Goal: Navigation & Orientation: Find specific page/section

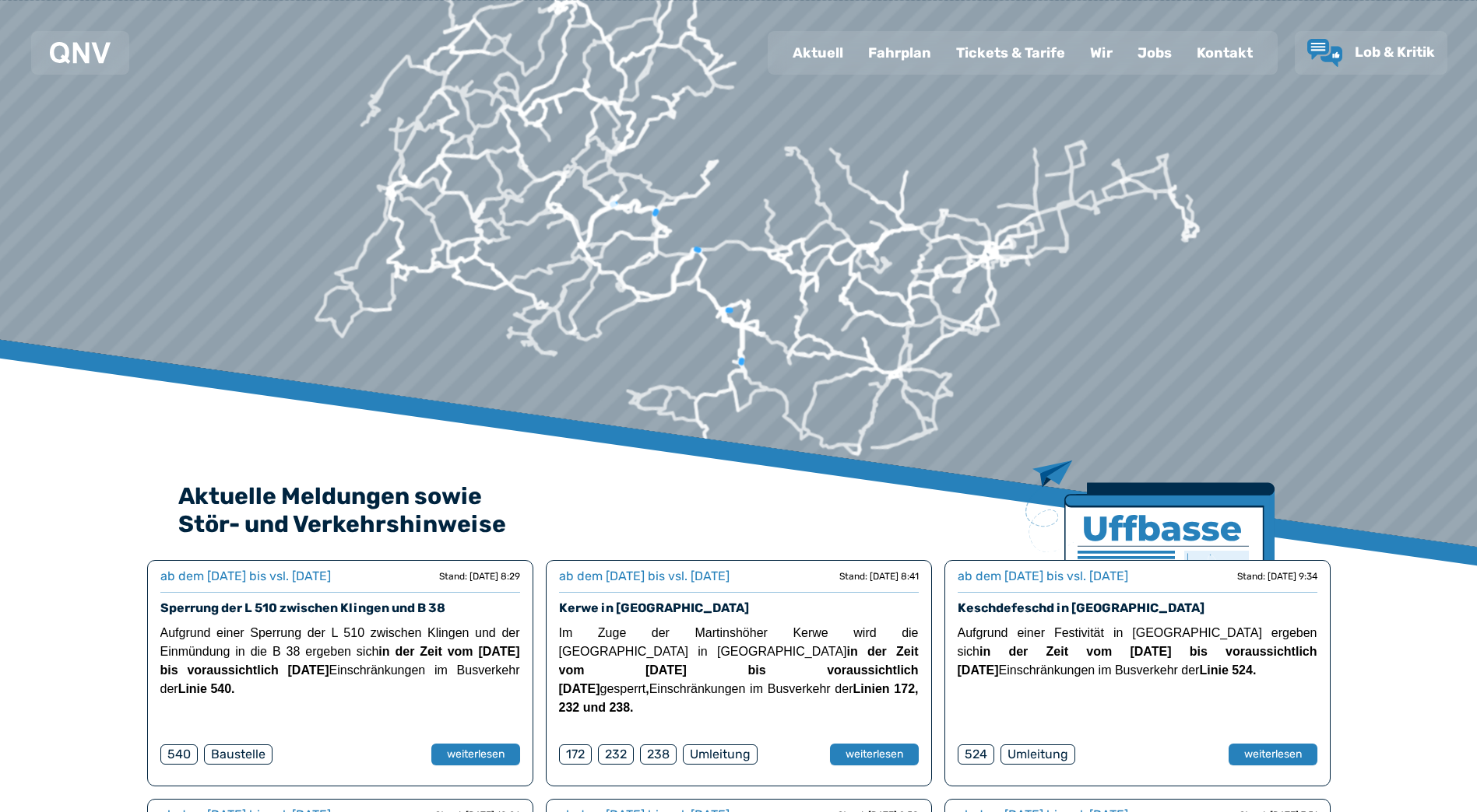
scroll to position [233, 0]
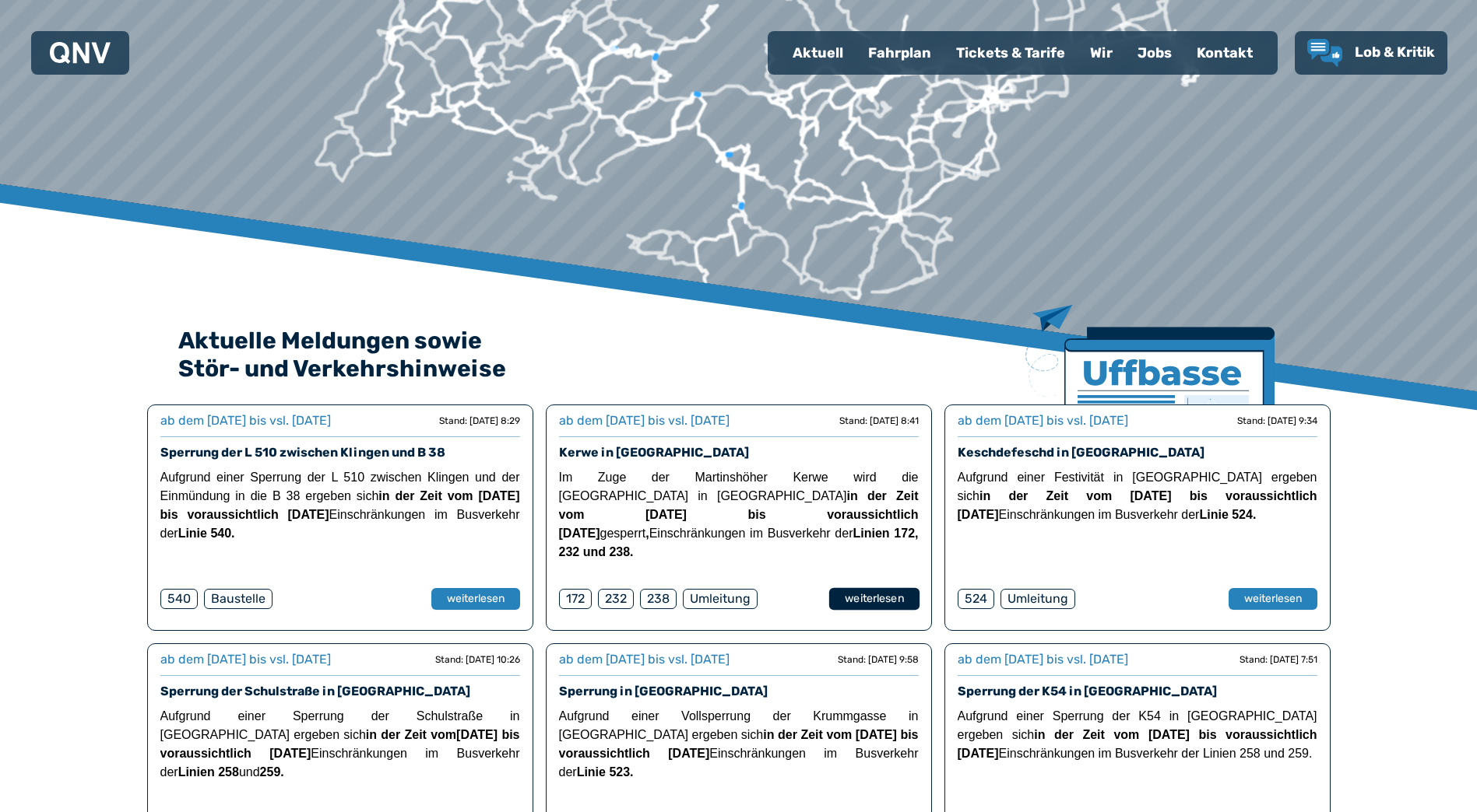
click at [866, 600] on button "weiterlesen" at bounding box center [874, 599] width 91 height 23
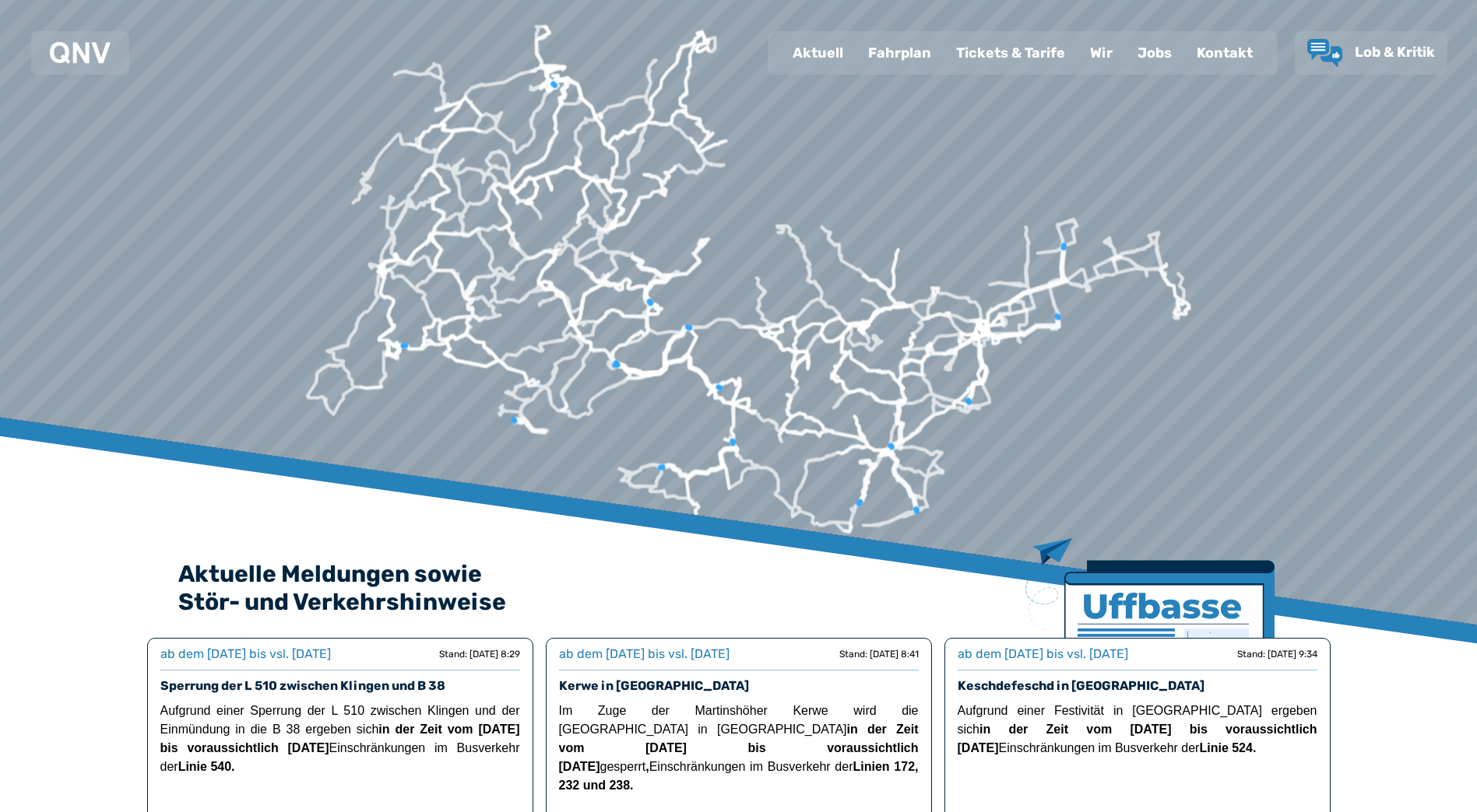
click at [833, 57] on div "Aktuell" at bounding box center [817, 53] width 76 height 40
select select "*"
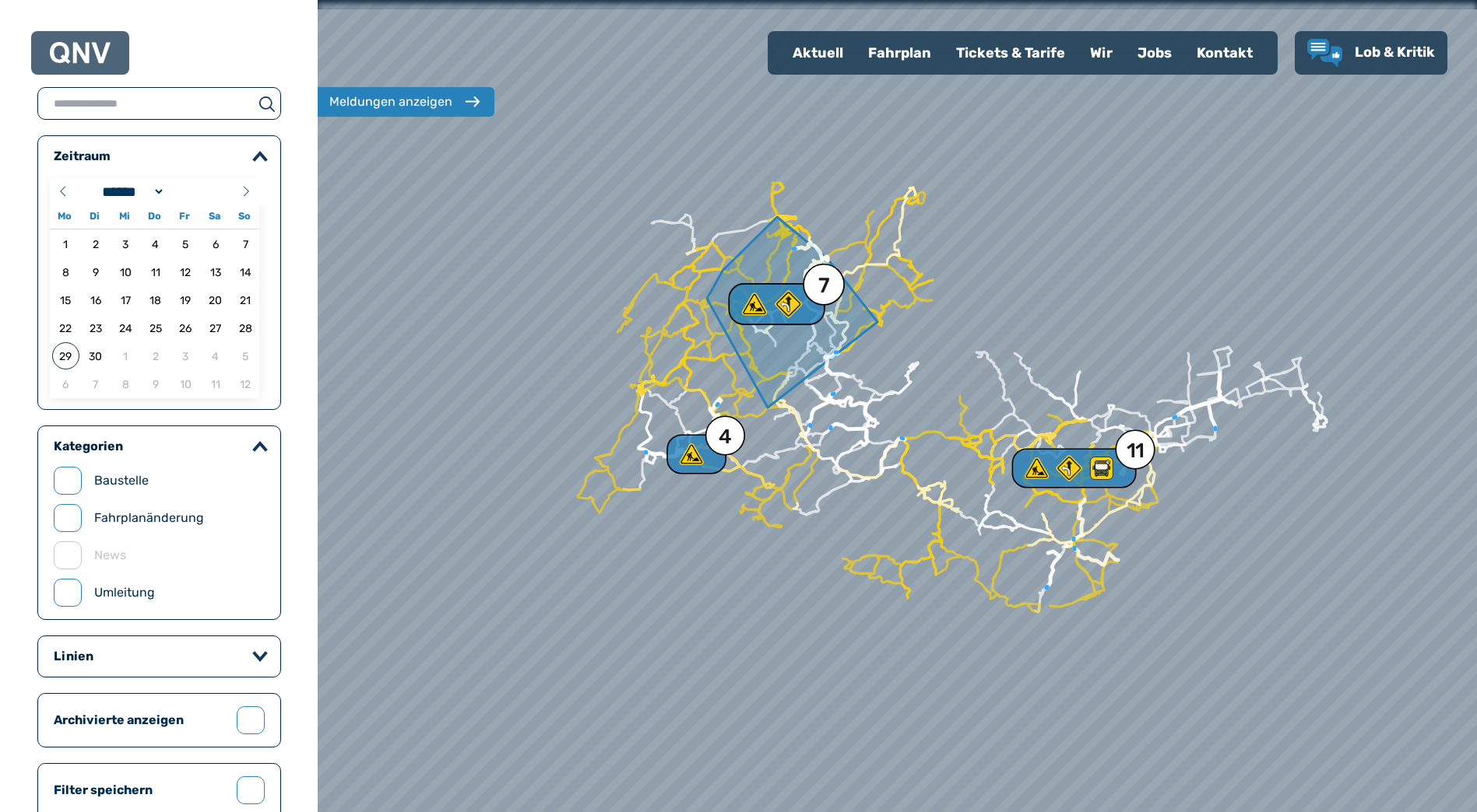
click at [822, 293] on div "7" at bounding box center [824, 285] width 12 height 21
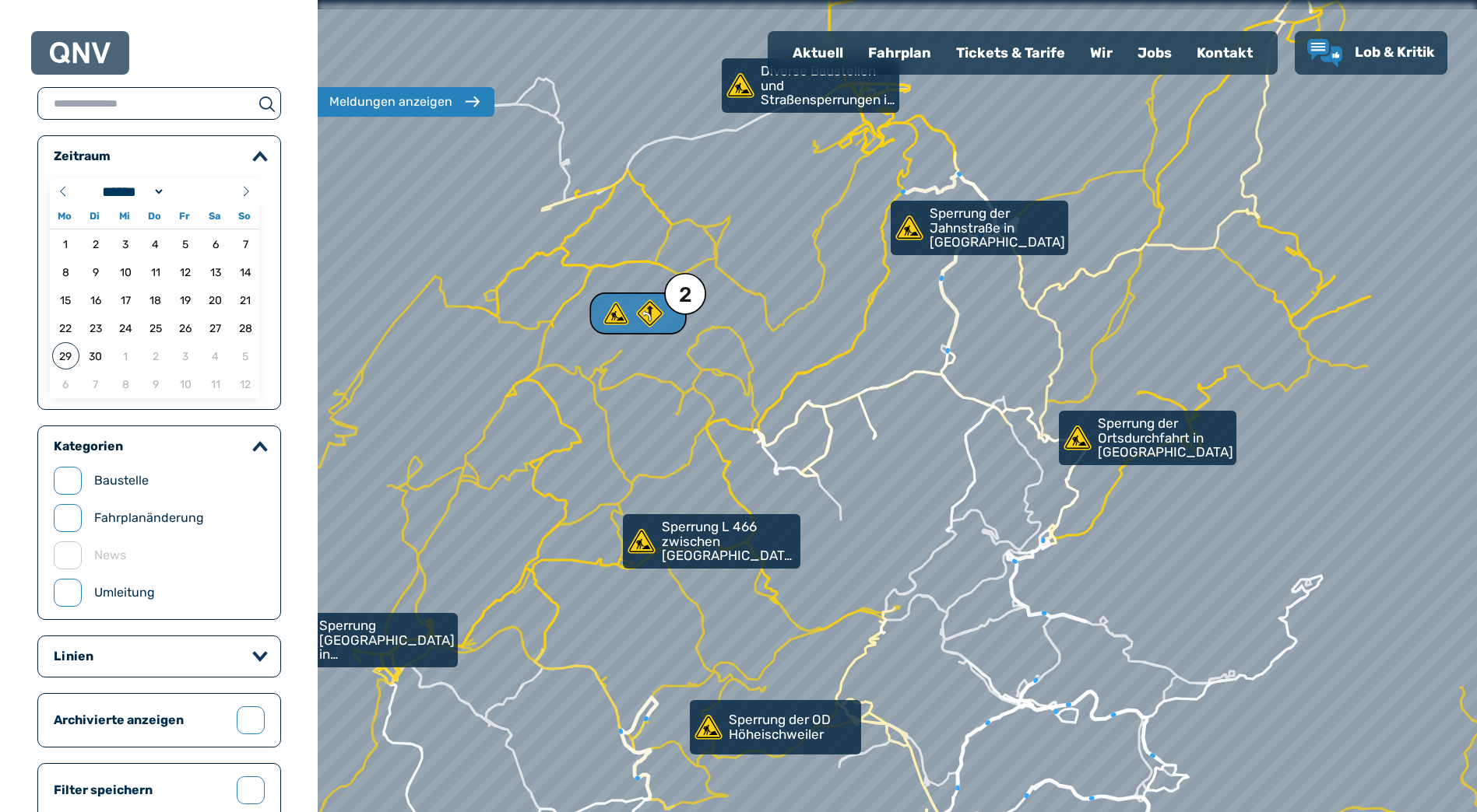
click at [679, 298] on div "2" at bounding box center [686, 294] width 13 height 21
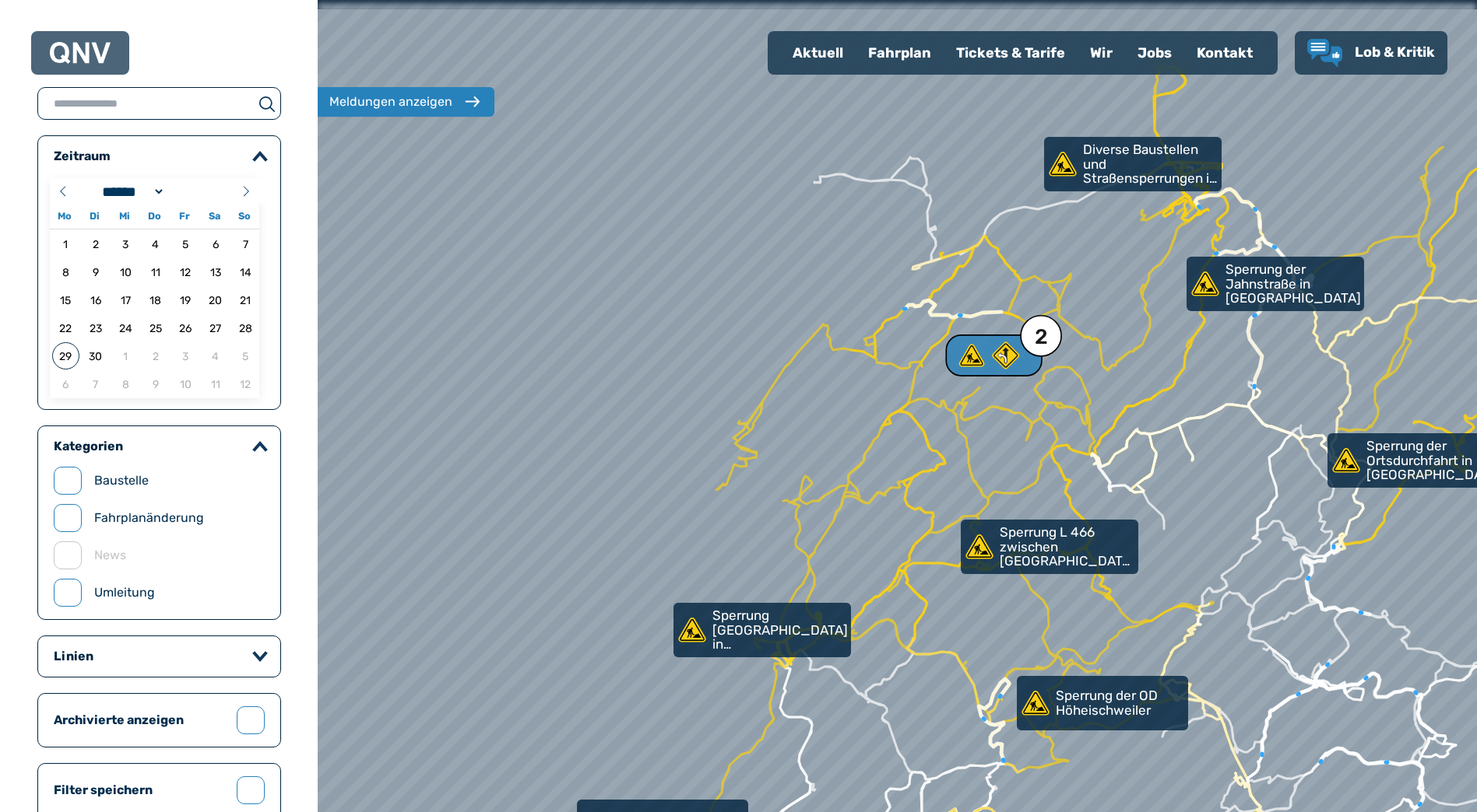
click at [1018, 349] on icon at bounding box center [1005, 356] width 29 height 29
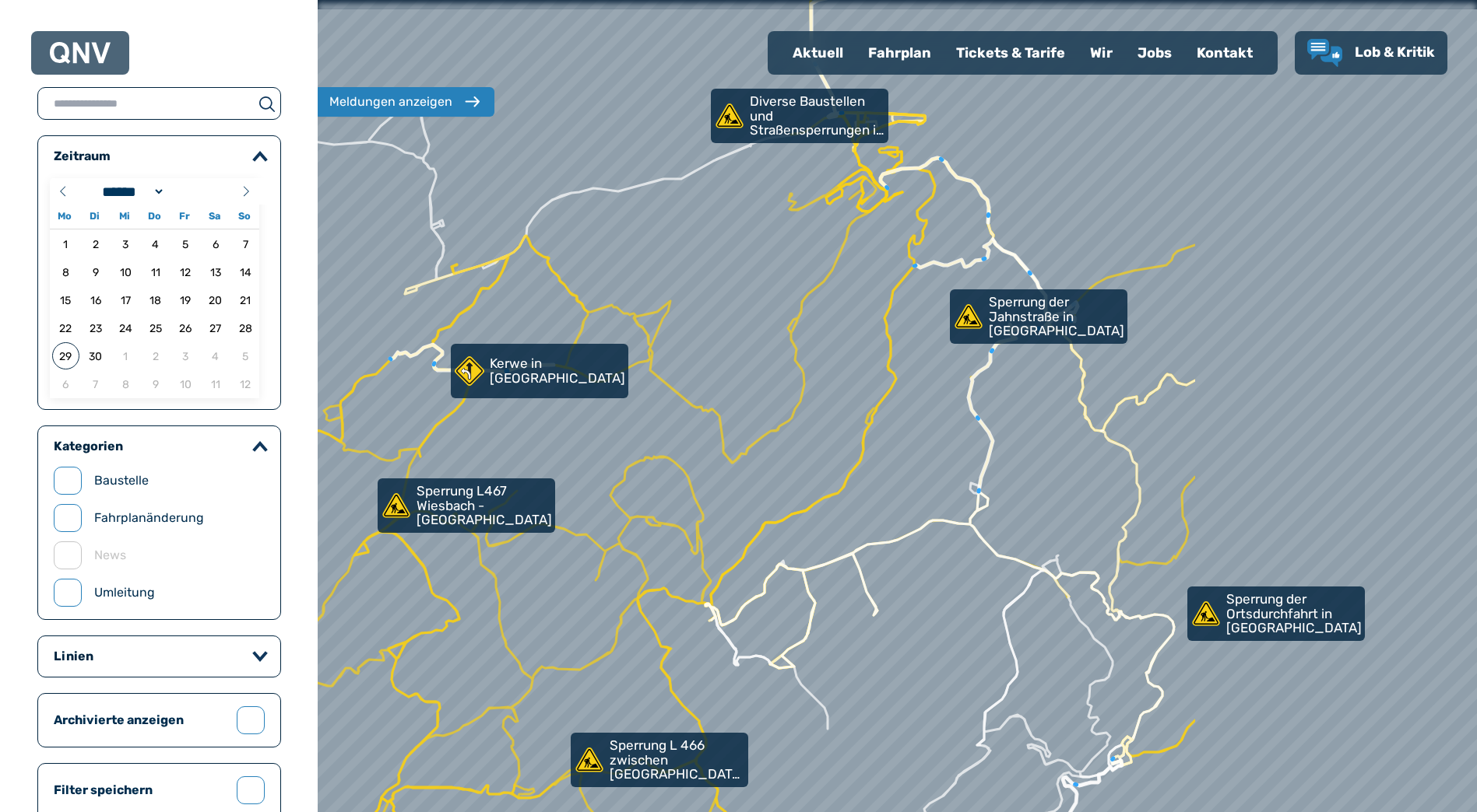
drag, startPoint x: 1203, startPoint y: 349, endPoint x: 858, endPoint y: 390, distance: 347.4
click at [858, 390] on div at bounding box center [897, 407] width 1391 height 975
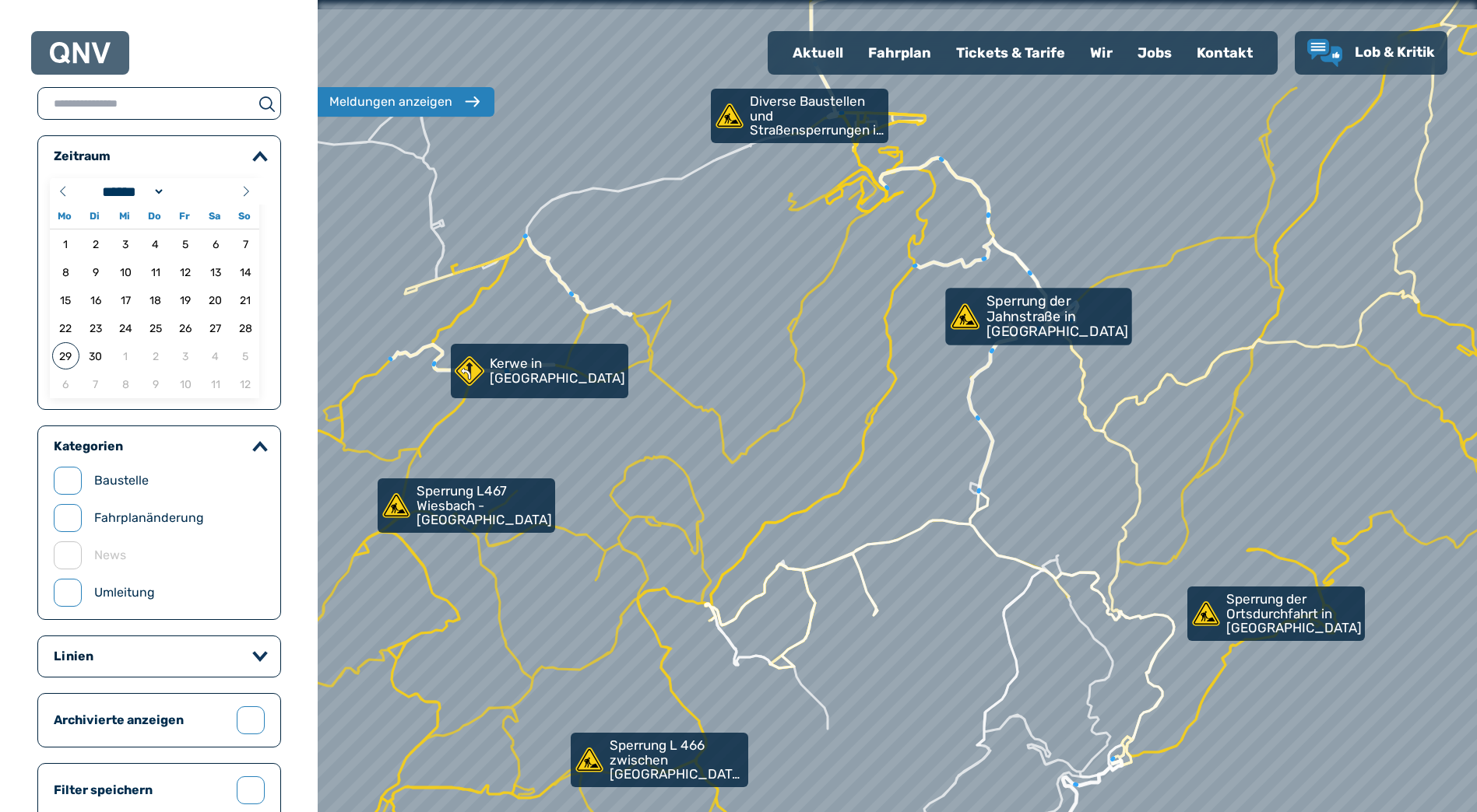
click at [1036, 311] on p "Sperrung der Jahnstraße in [GEOGRAPHIC_DATA]" at bounding box center [1057, 317] width 143 height 46
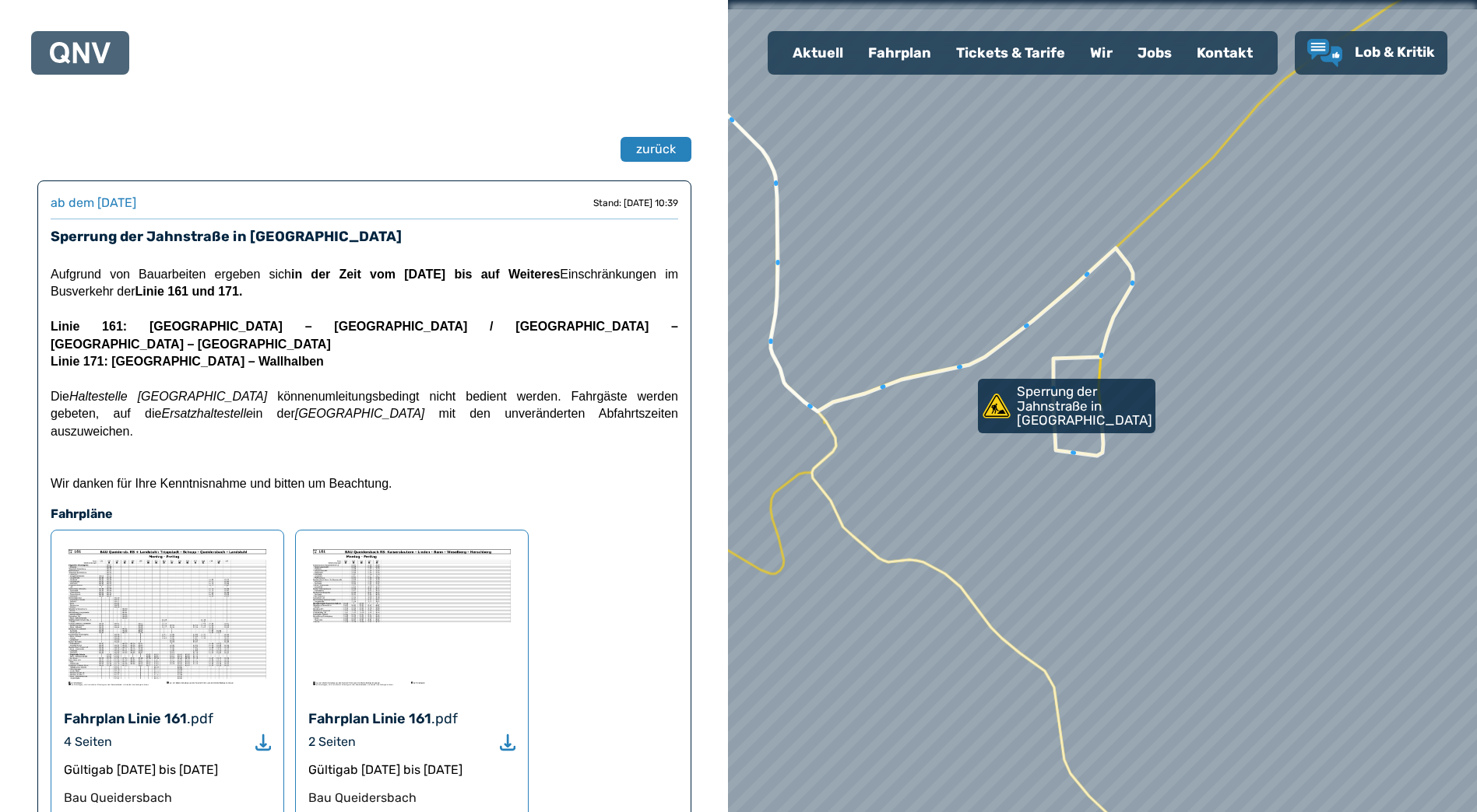
select select "*"
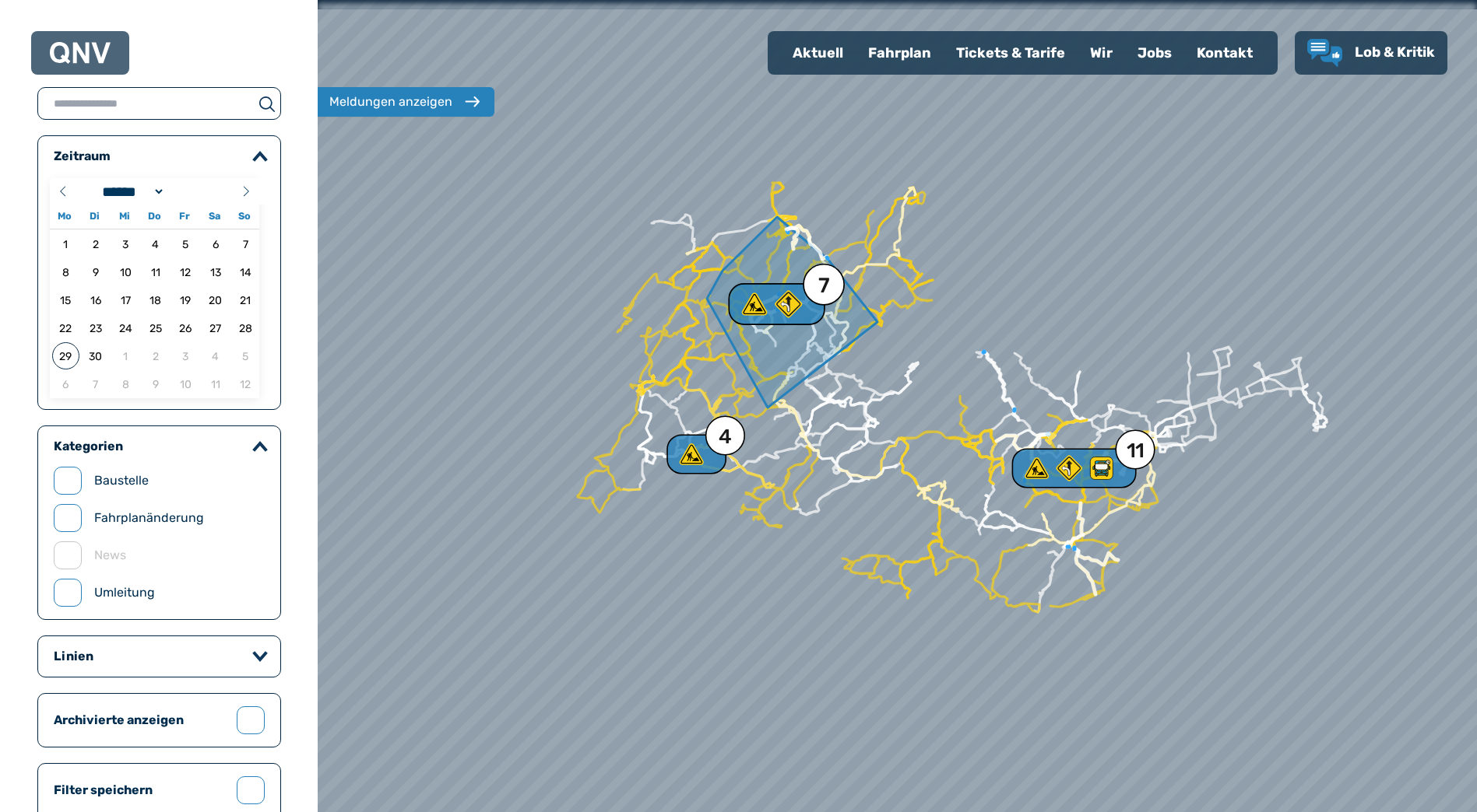
click at [794, 313] on use at bounding box center [788, 304] width 27 height 27
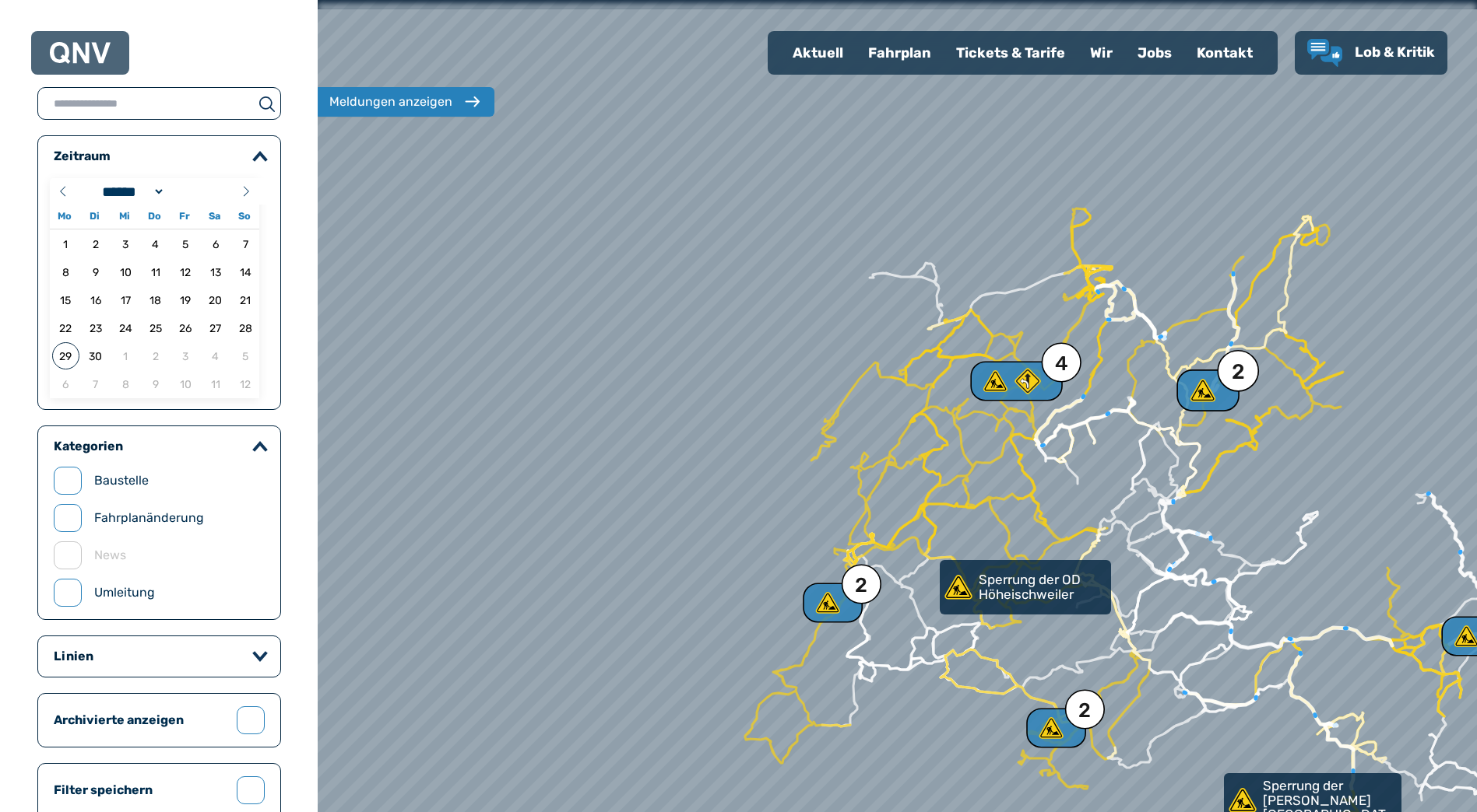
click at [1219, 393] on div "2" at bounding box center [1208, 391] width 63 height 42
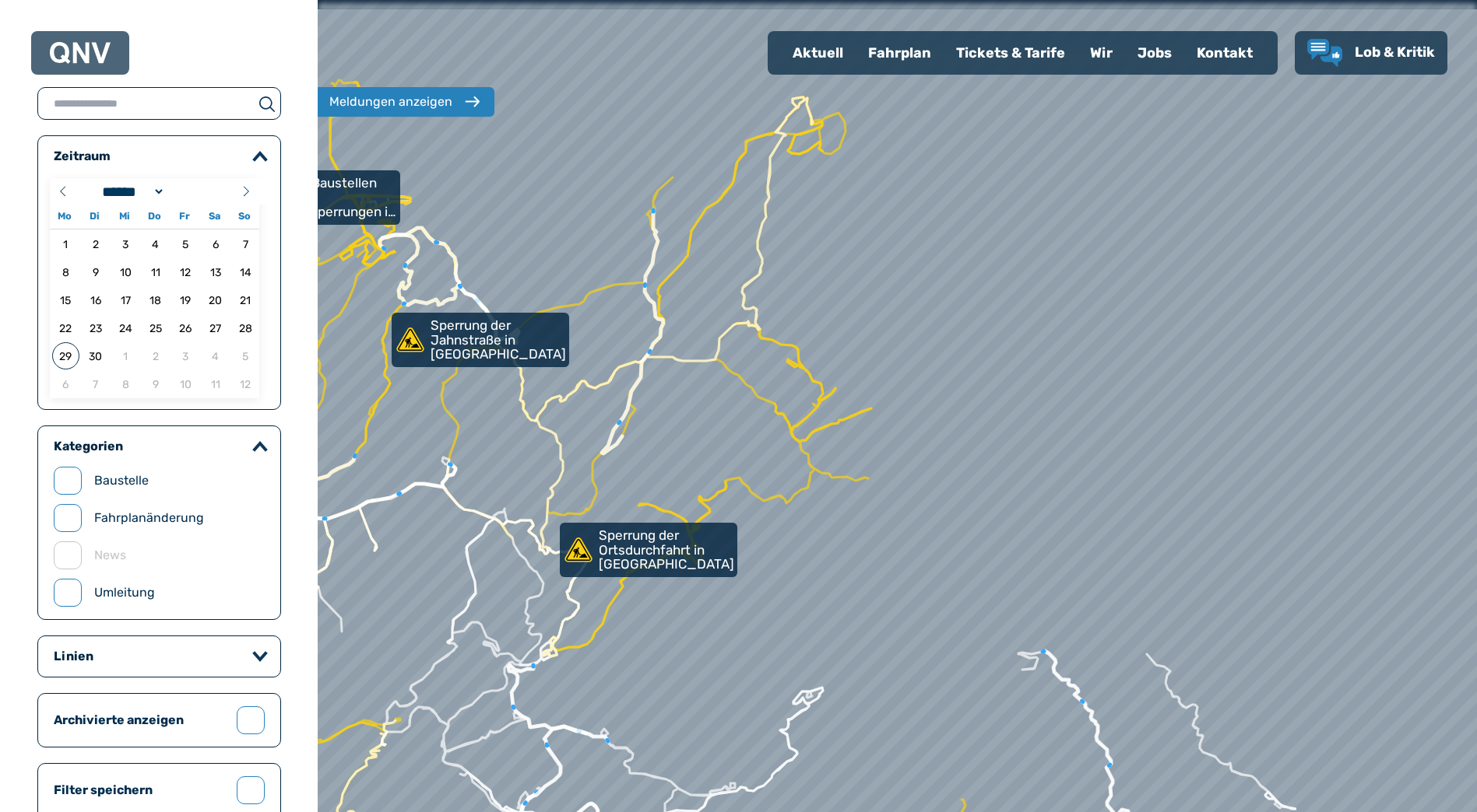
drag, startPoint x: 1299, startPoint y: 450, endPoint x: 789, endPoint y: 523, distance: 515.2
click at [789, 523] on div at bounding box center [813, 418] width 1391 height 975
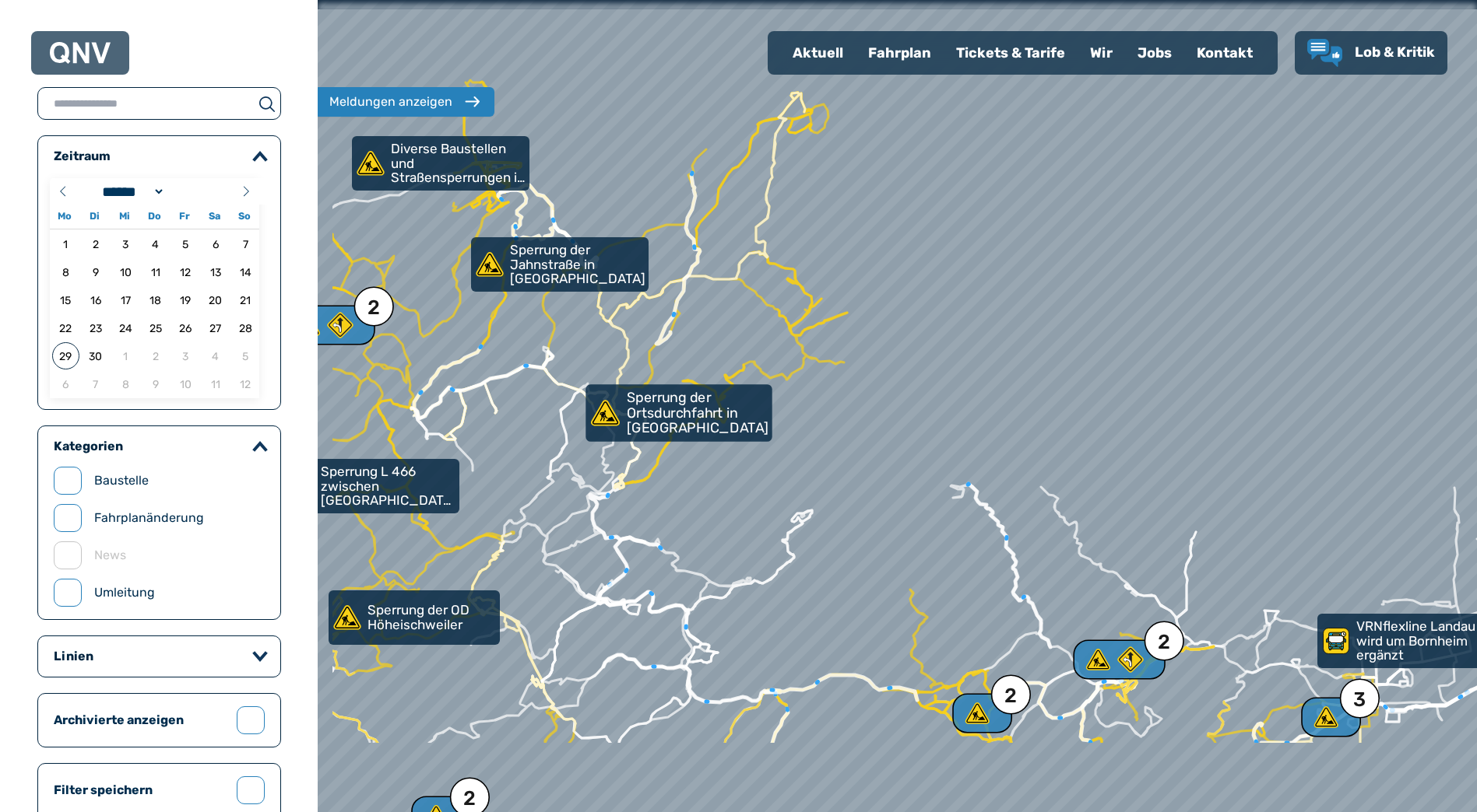
drag, startPoint x: 615, startPoint y: 584, endPoint x: 754, endPoint y: 429, distance: 208.2
click at [754, 429] on p "Sperrung der Ortsdurchfahrt in [GEOGRAPHIC_DATA]" at bounding box center [698, 414] width 143 height 46
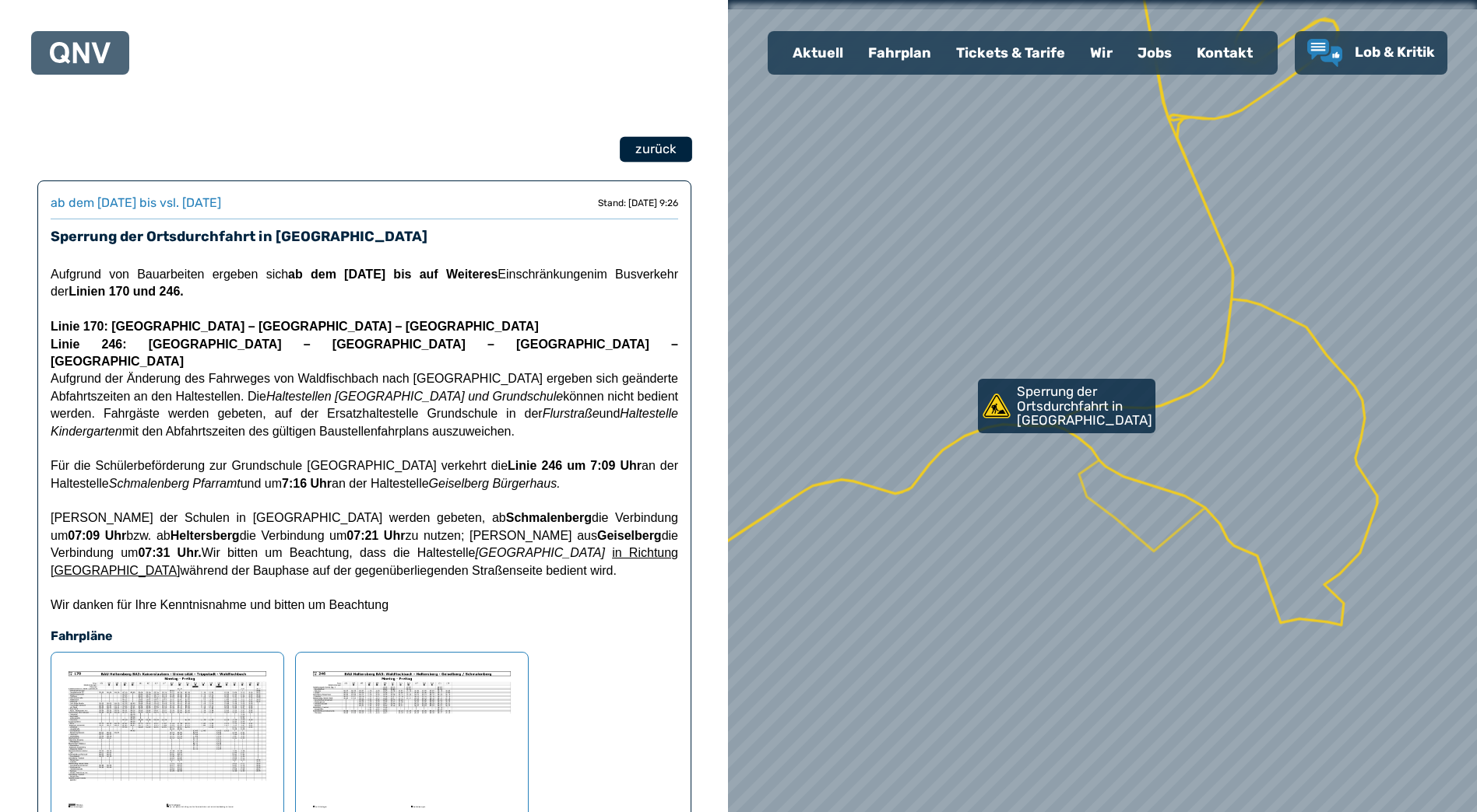
click at [660, 154] on span "zurück" at bounding box center [655, 149] width 40 height 18
select select "*"
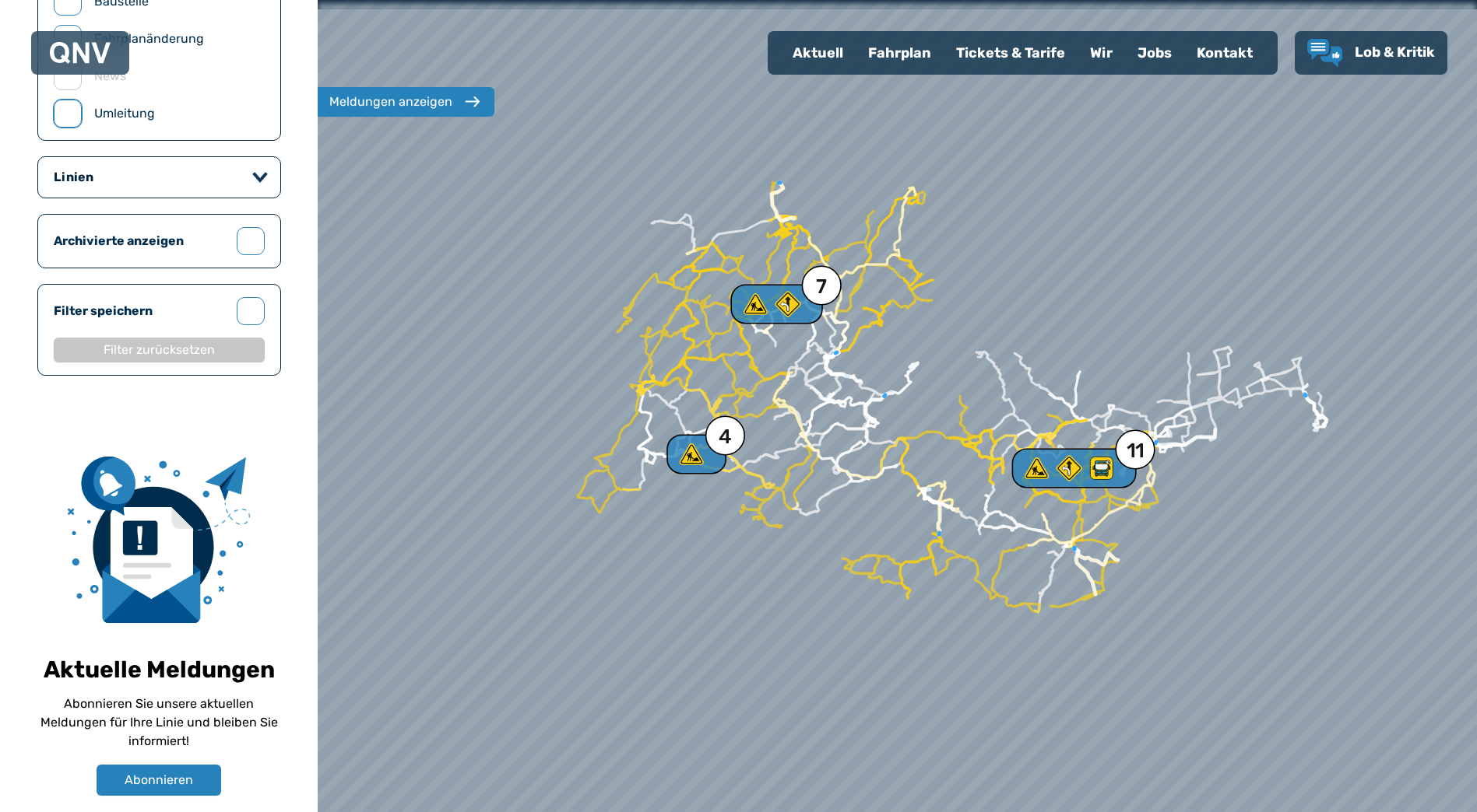
scroll to position [622, 0]
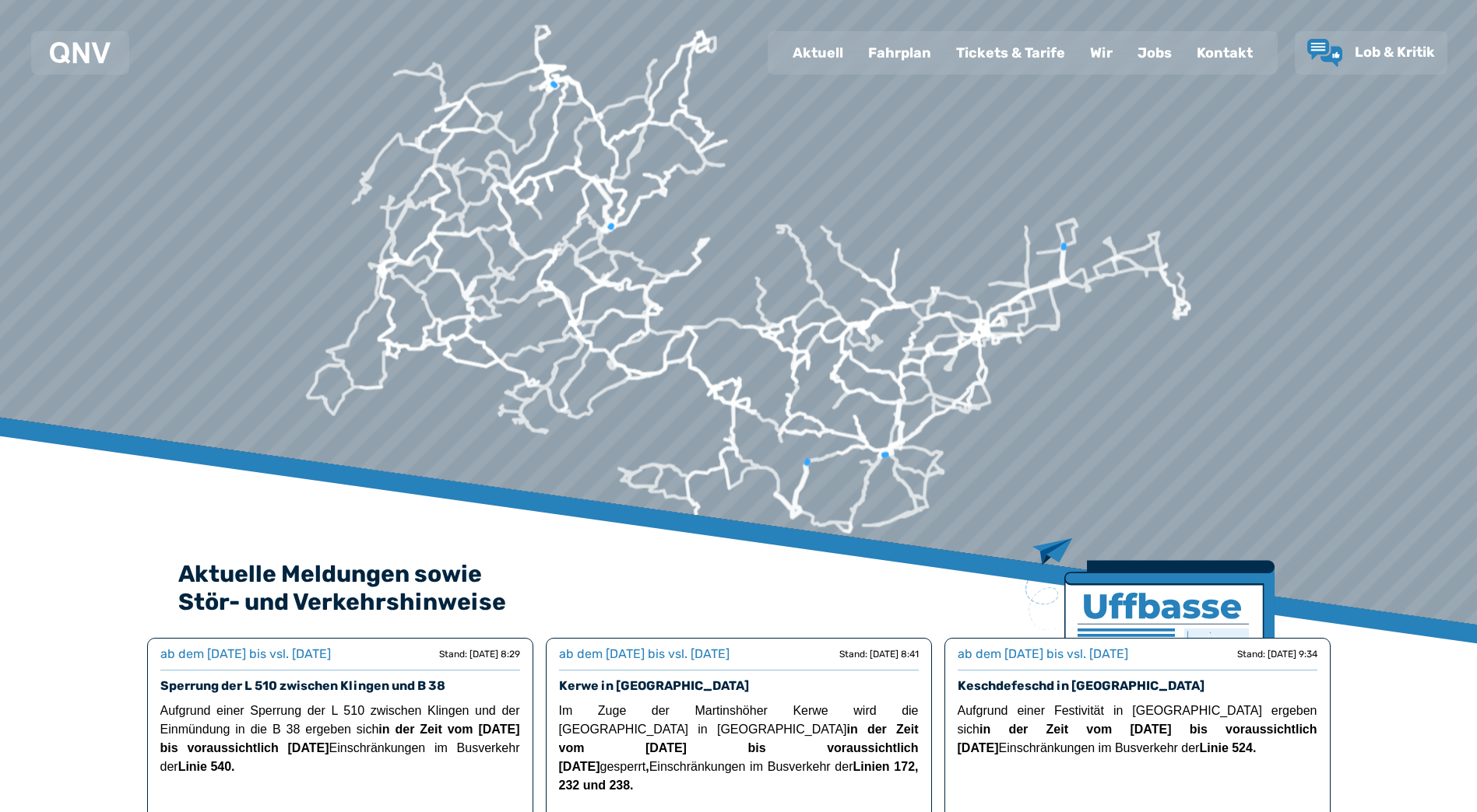
click at [1036, 49] on div "Tickets & Tarife" at bounding box center [1010, 53] width 134 height 40
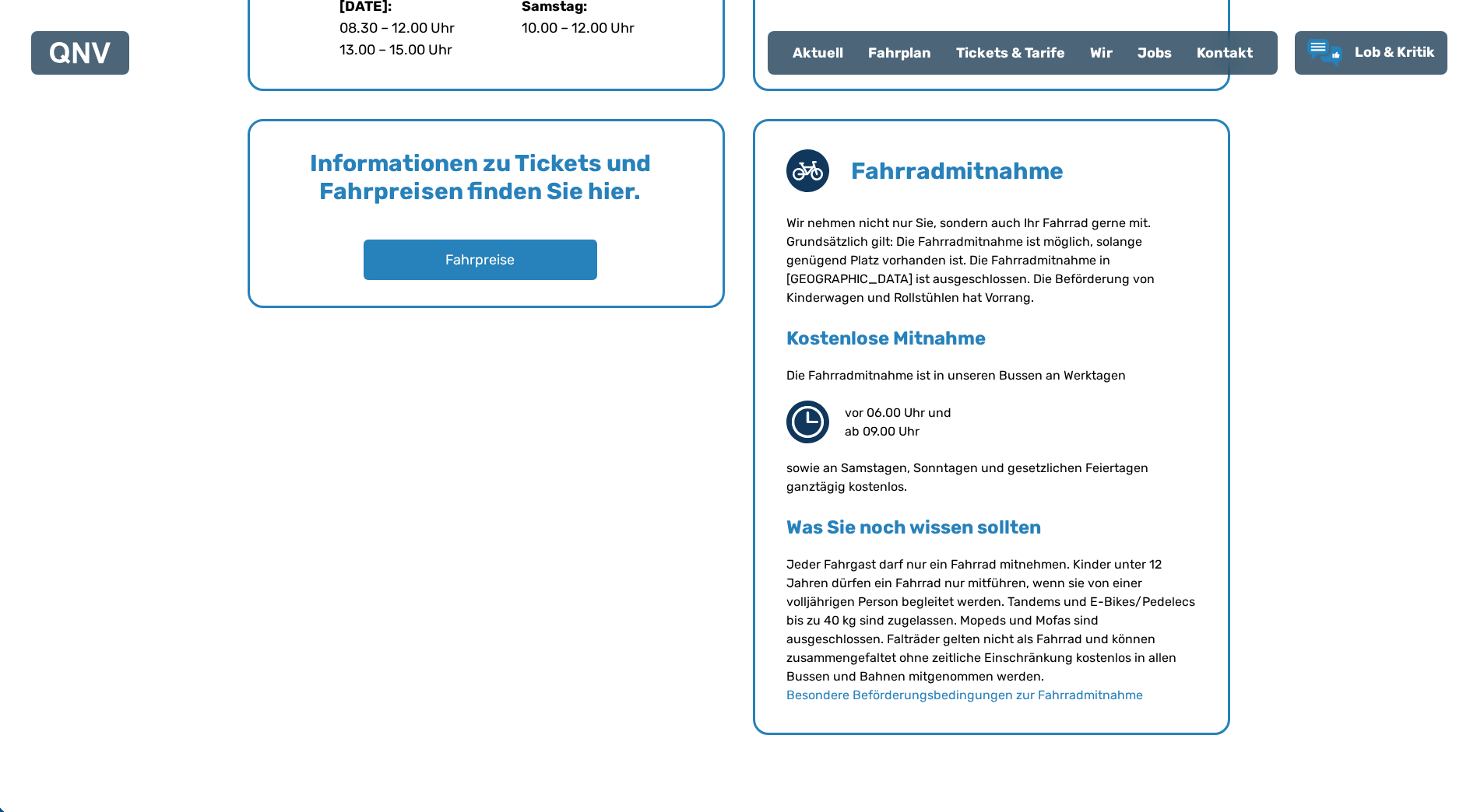
scroll to position [964, 0]
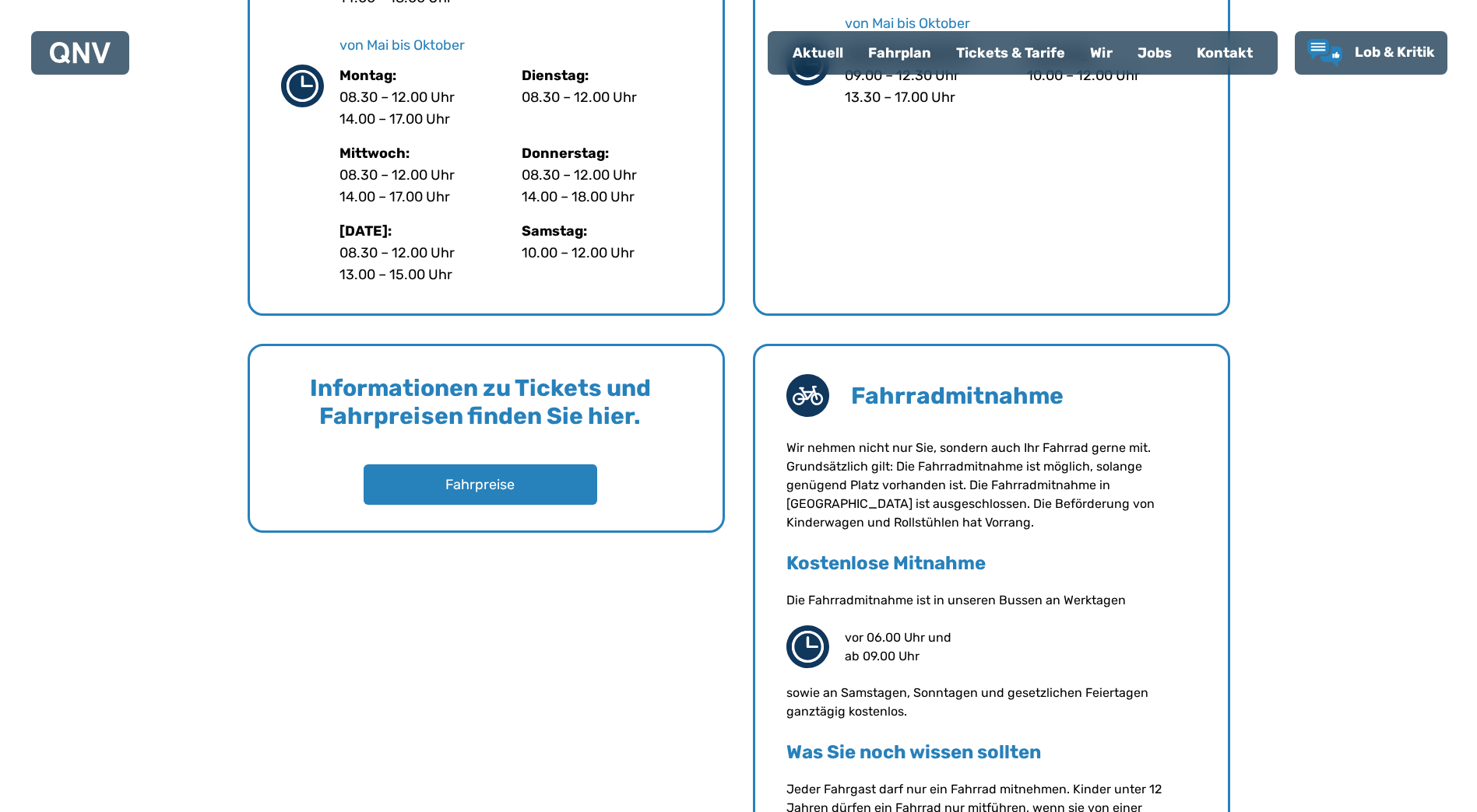
click at [1105, 51] on div "Wir" at bounding box center [1101, 53] width 48 height 40
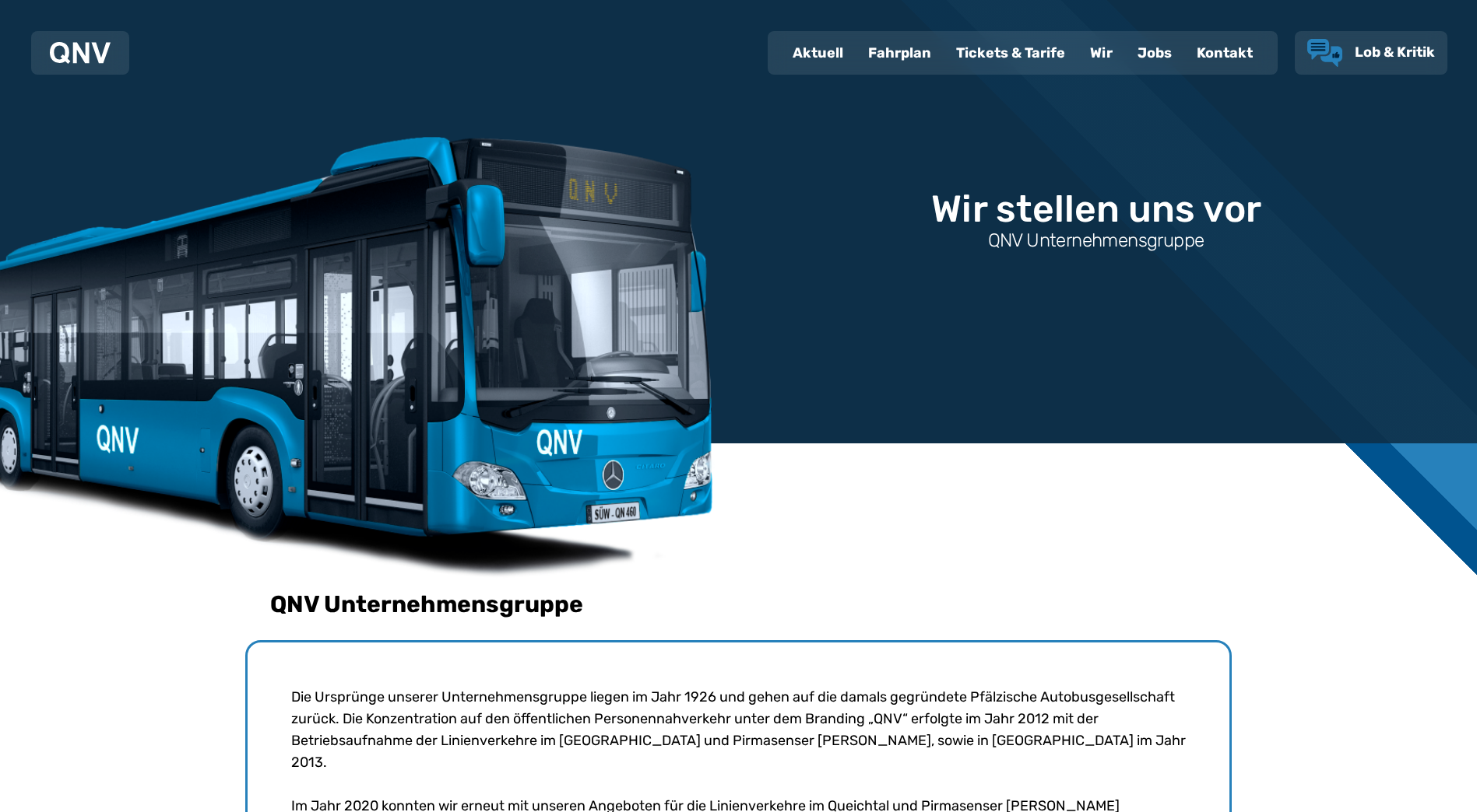
click at [1334, 52] on use "Lob & Kritik" at bounding box center [1324, 52] width 35 height 28
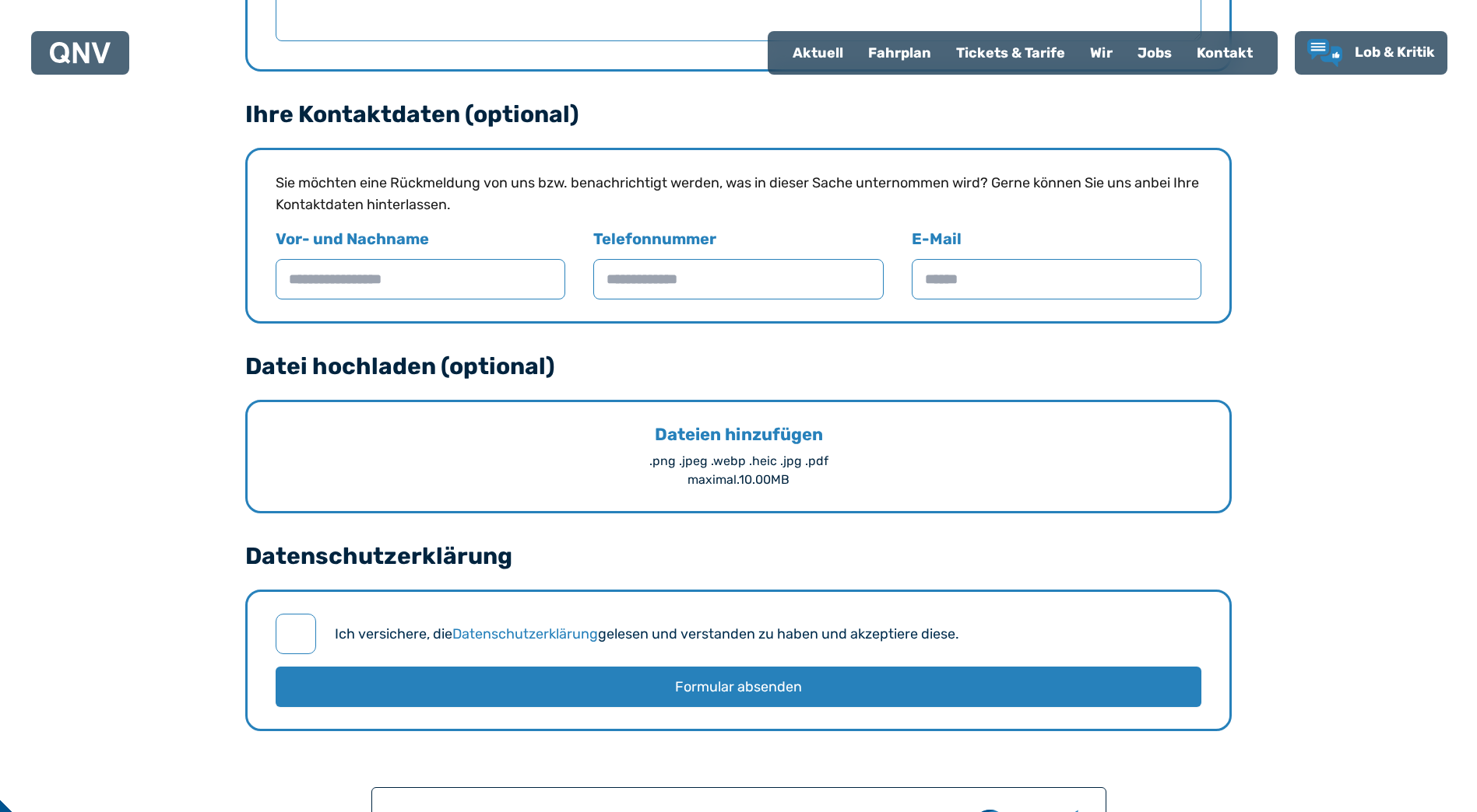
scroll to position [1478, 0]
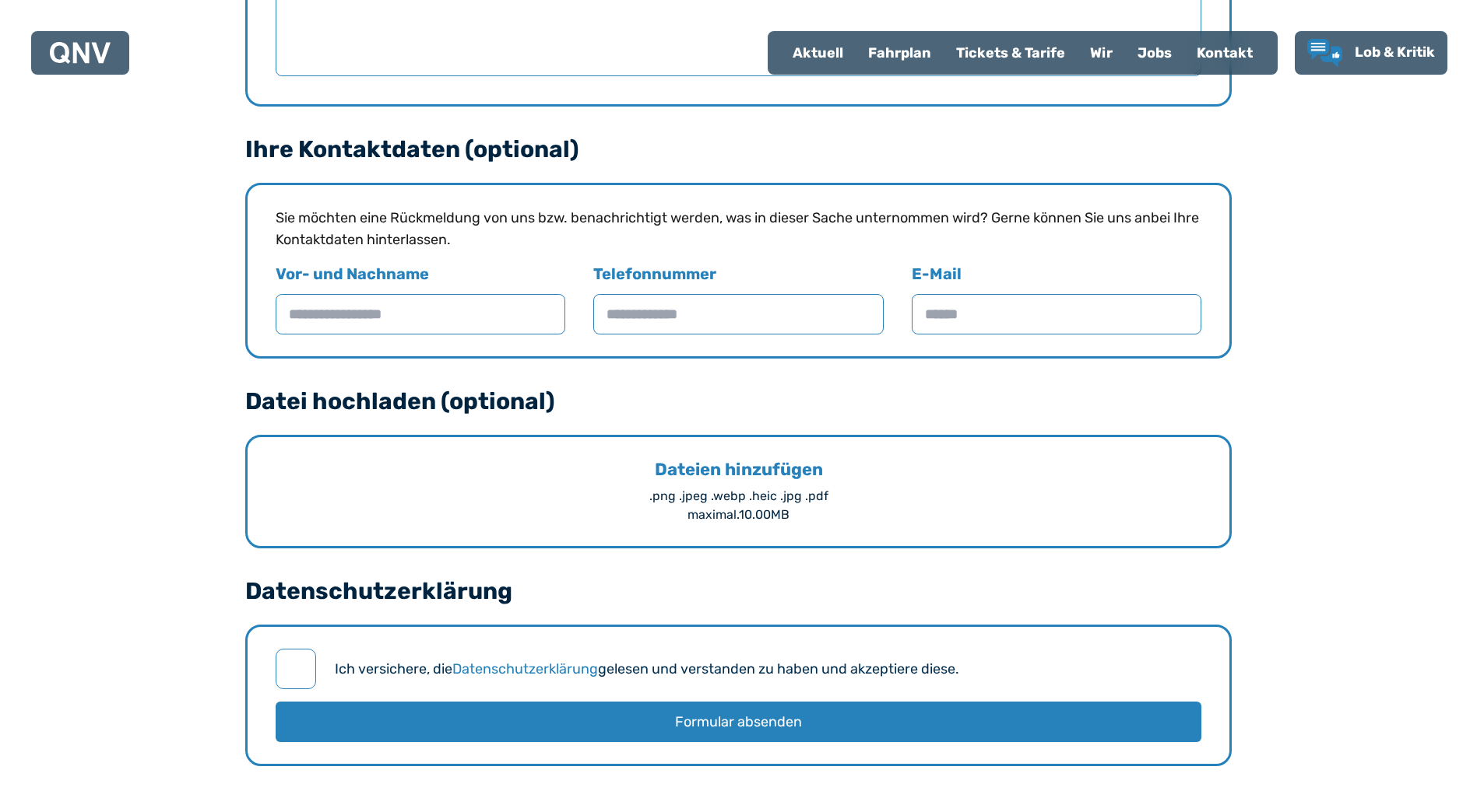
click at [897, 42] on div "Fahrplan" at bounding box center [899, 53] width 88 height 40
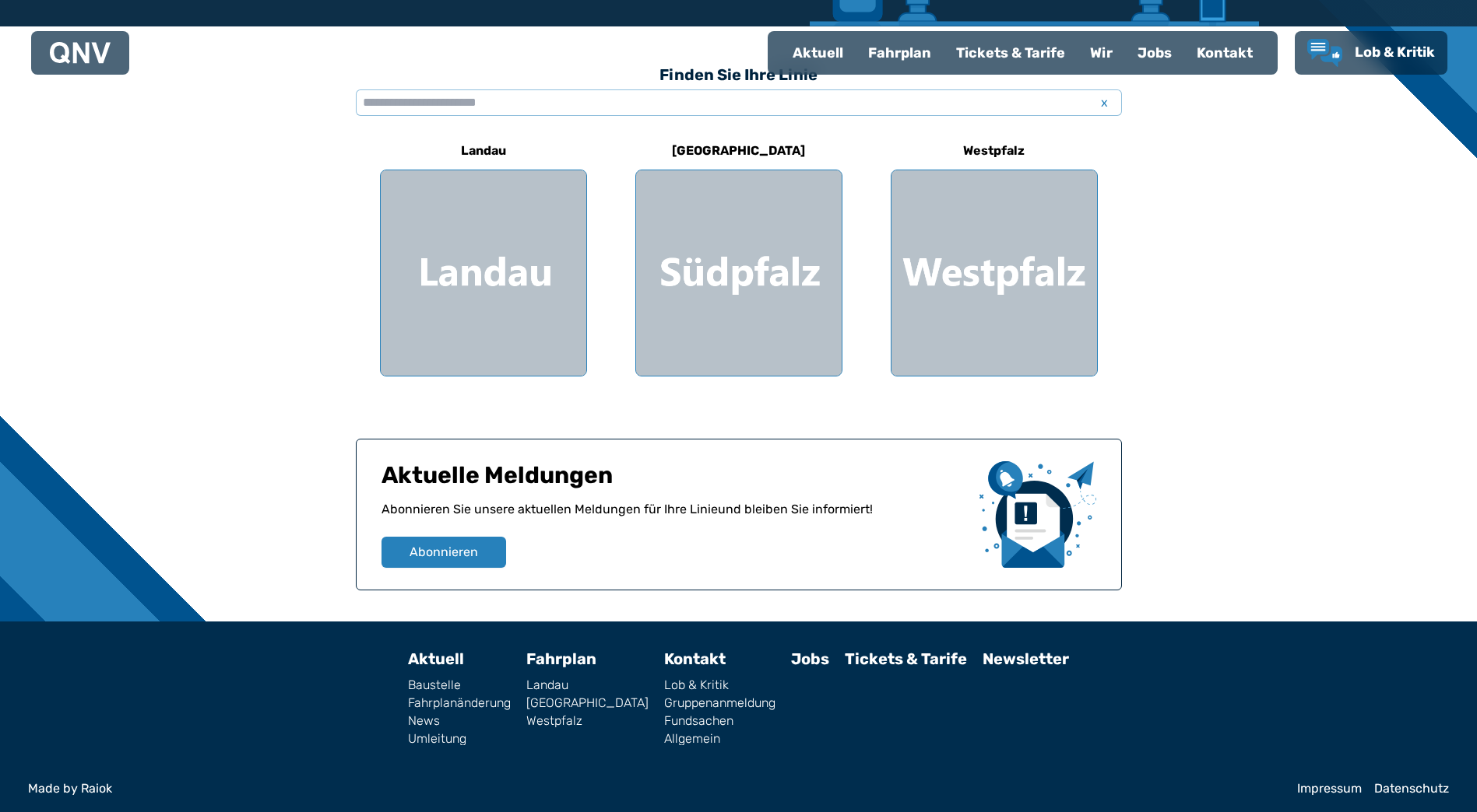
scroll to position [423, 0]
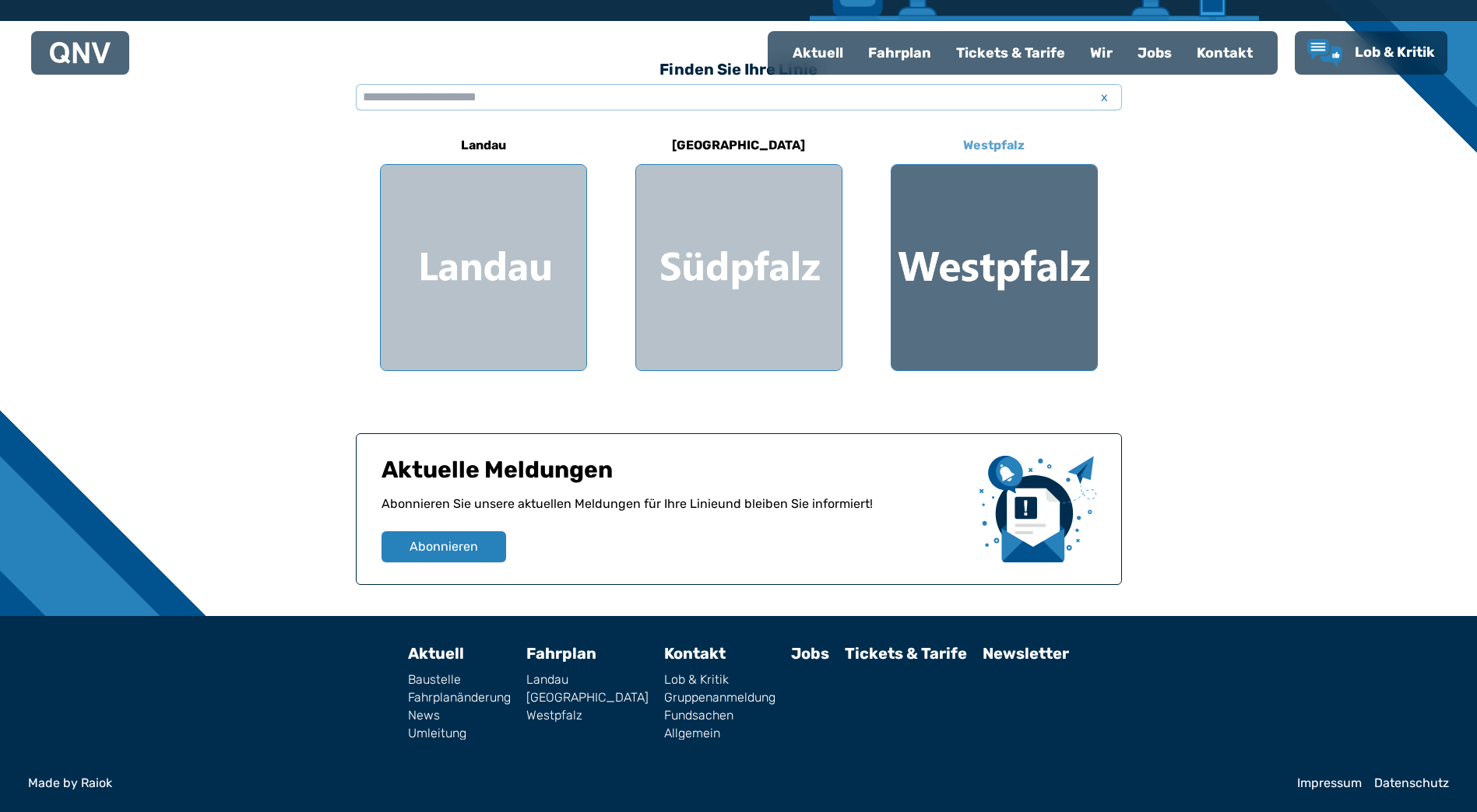
click at [954, 273] on div at bounding box center [994, 268] width 206 height 206
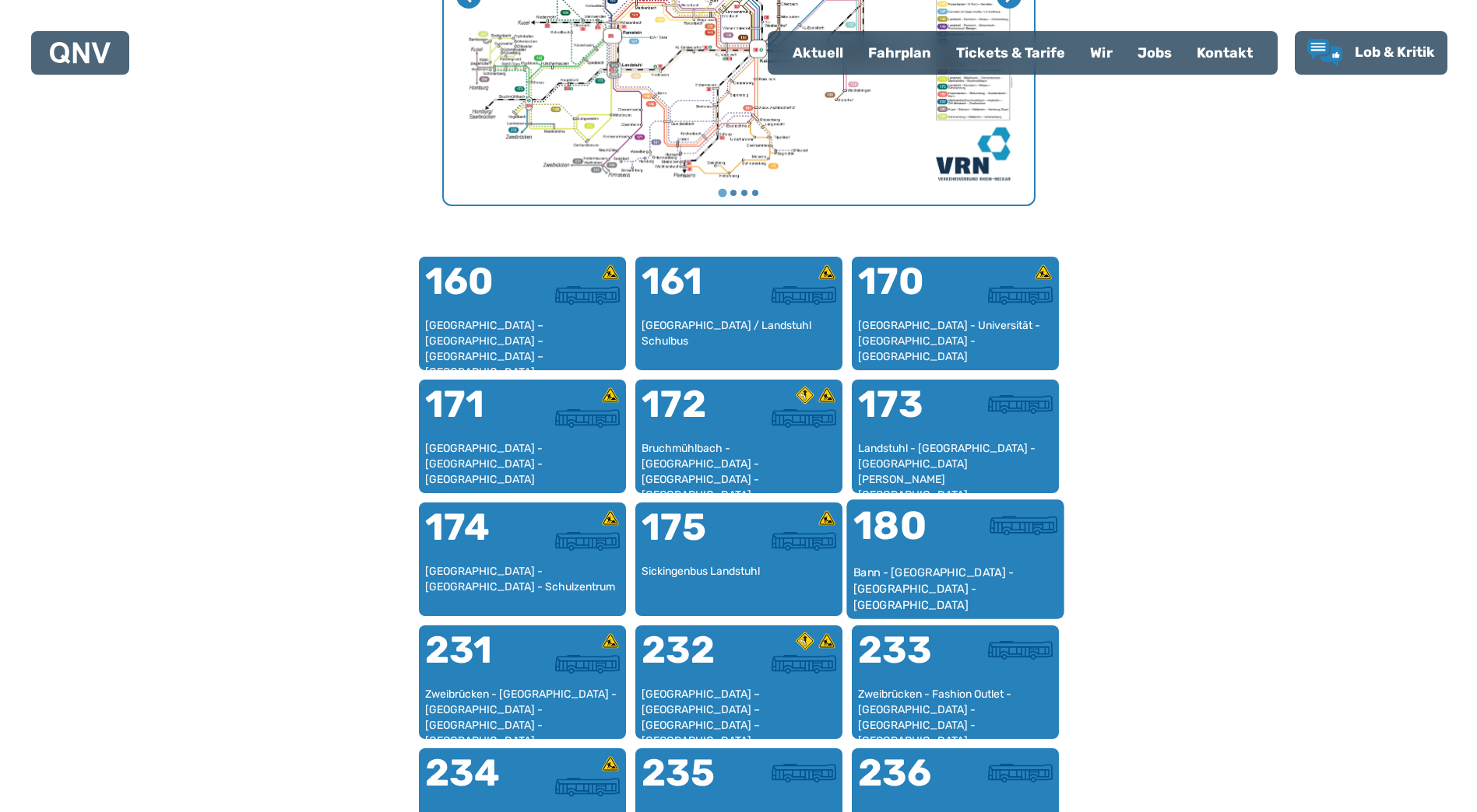
scroll to position [790, 0]
